Goal: Check status: Check status

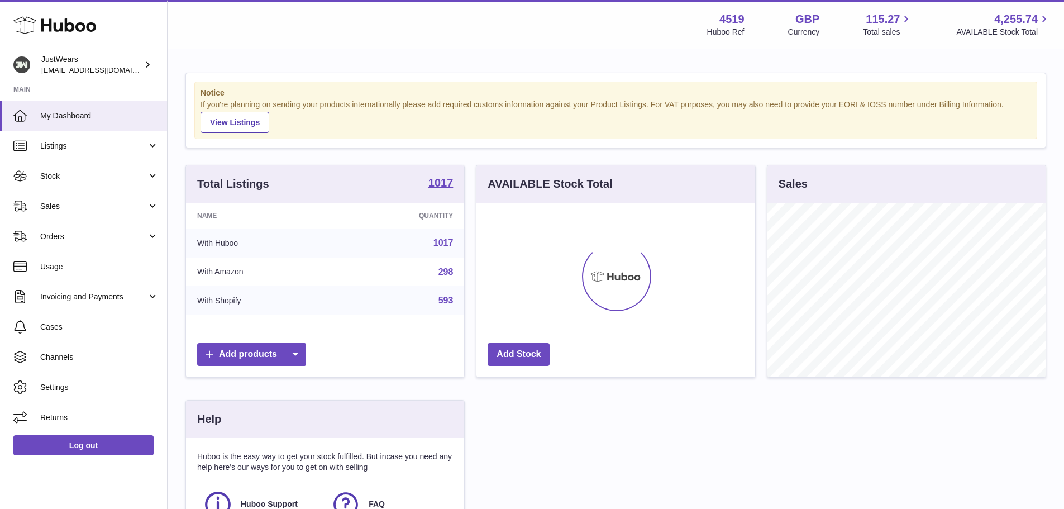
scroll to position [174, 279]
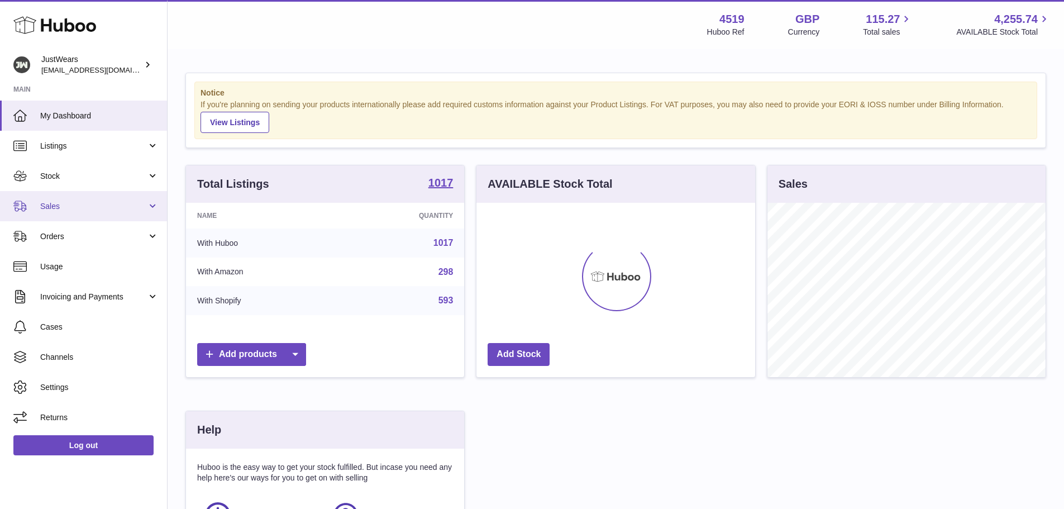
click at [56, 212] on link "Sales" at bounding box center [83, 206] width 167 height 30
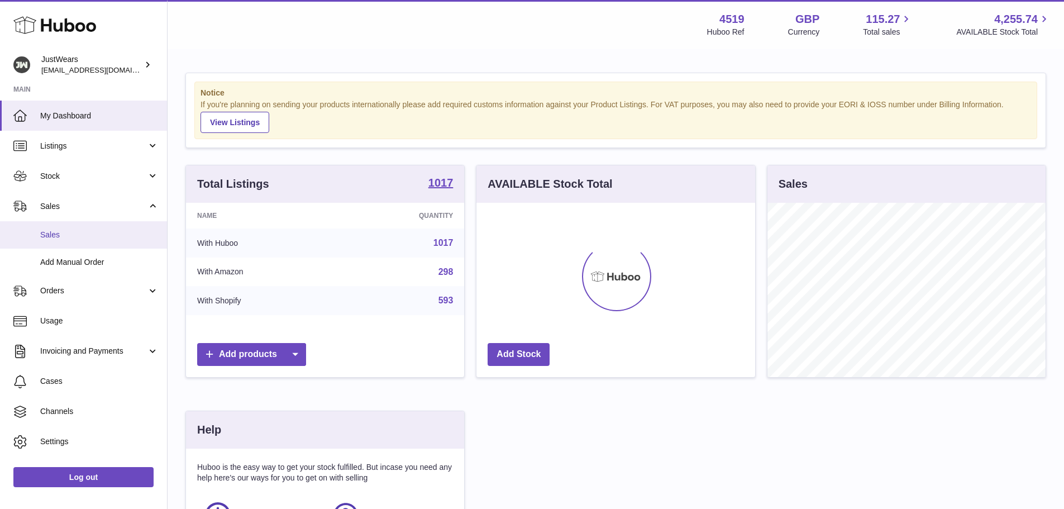
click at [76, 231] on span "Sales" at bounding box center [99, 235] width 118 height 11
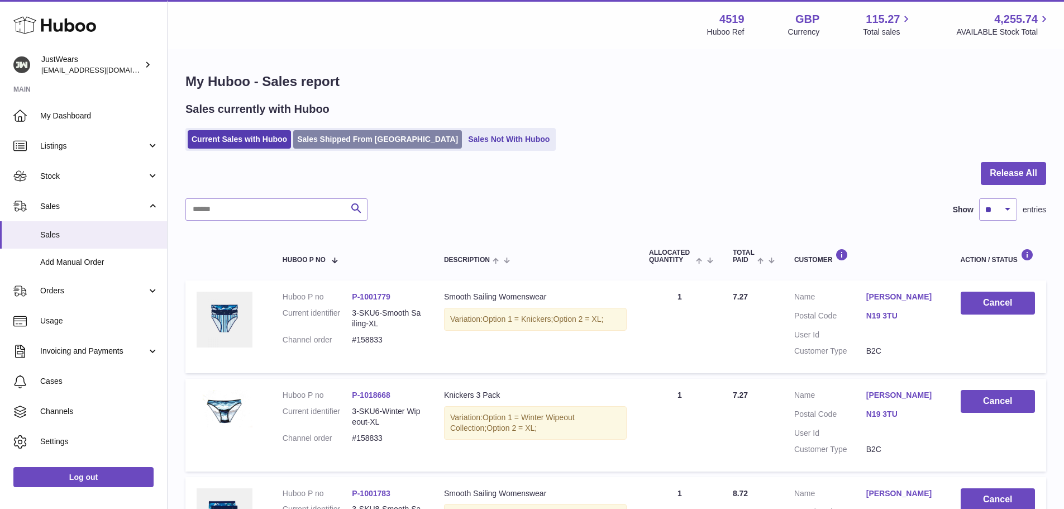
click at [345, 142] on link "Sales Shipped From [GEOGRAPHIC_DATA]" at bounding box center [377, 139] width 169 height 18
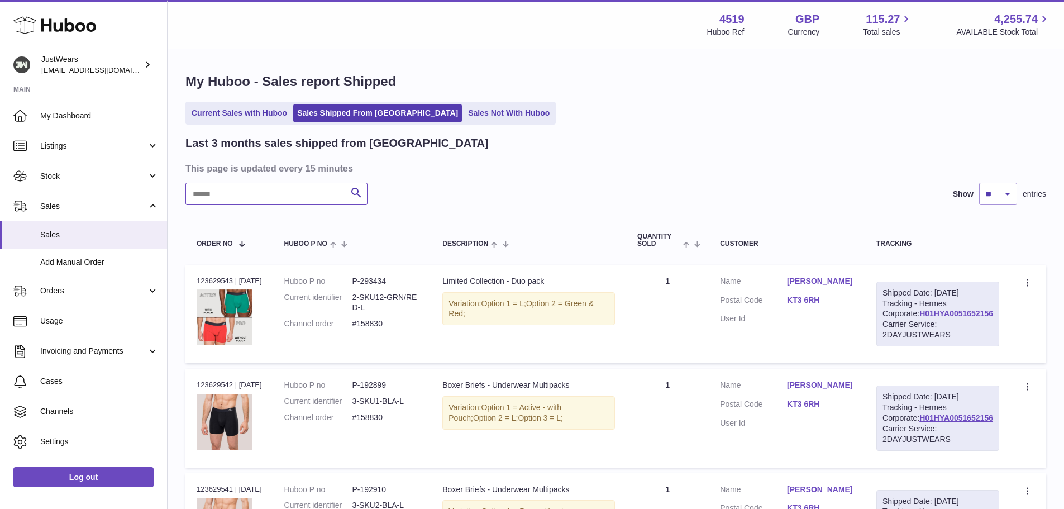
click at [307, 197] on input "text" at bounding box center [276, 194] width 182 height 22
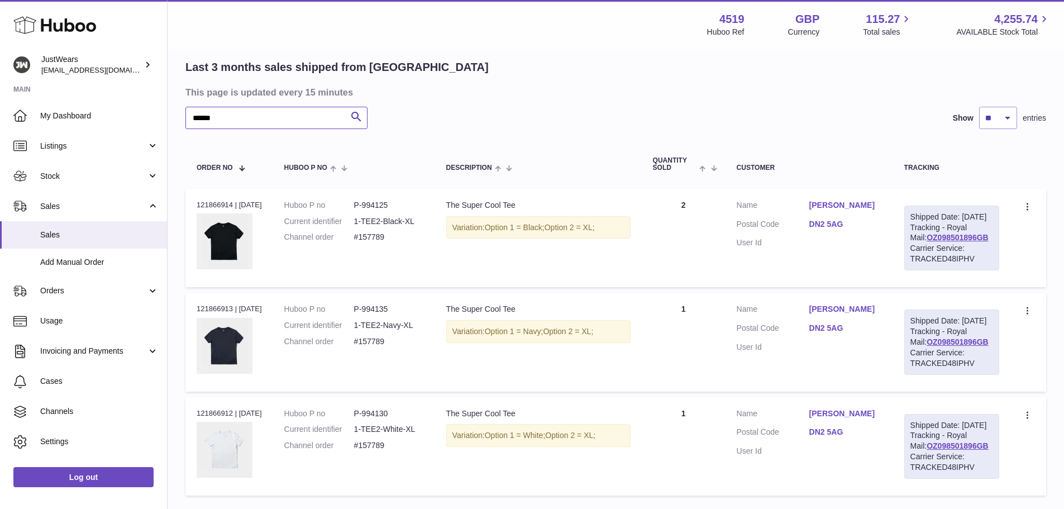
scroll to position [219, 0]
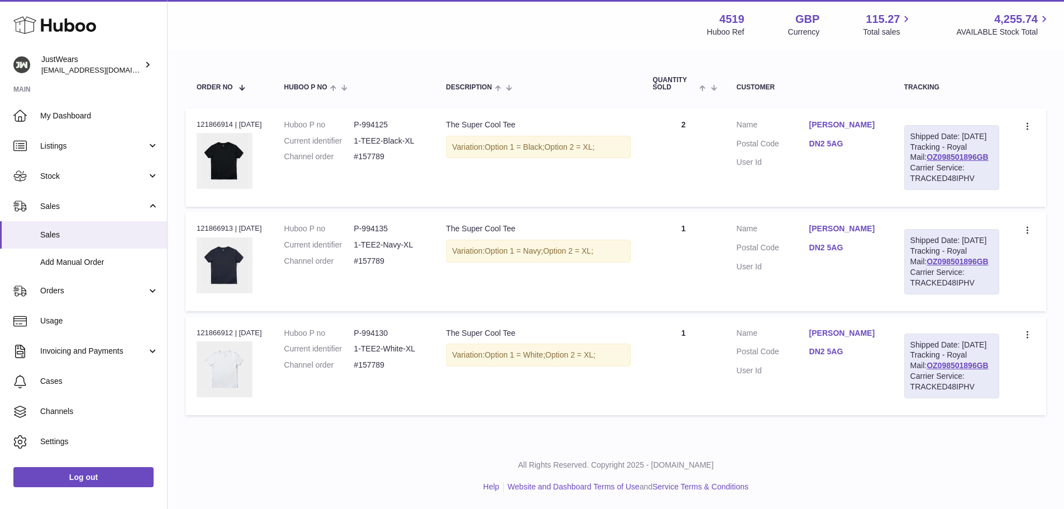
type input "******"
click at [203, 328] on div "Order no 121866912 | 28th Jul" at bounding box center [229, 333] width 65 height 10
copy div "121866912"
